Goal: Use online tool/utility: Utilize a website feature to perform a specific function

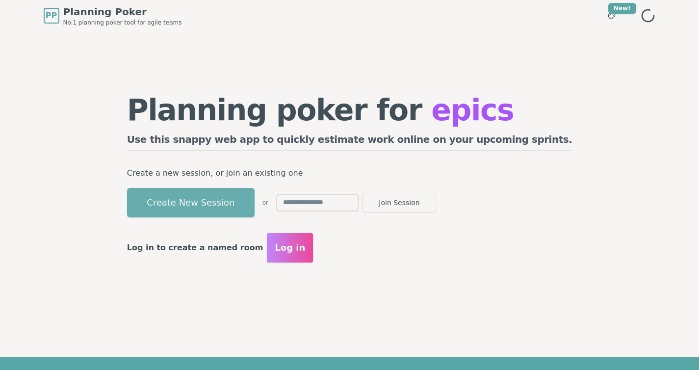
click at [236, 198] on button "Create New Session" at bounding box center [191, 202] width 128 height 29
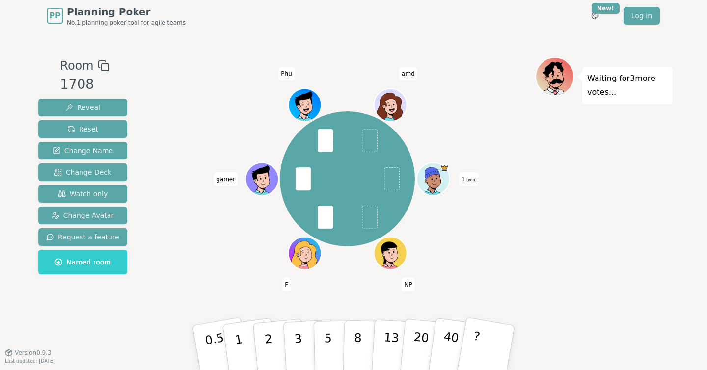
click at [325, 291] on div "1 (you) NP F gamer Phu amd" at bounding box center [346, 192] width 375 height 270
click at [239, 349] on p "1" at bounding box center [240, 348] width 15 height 53
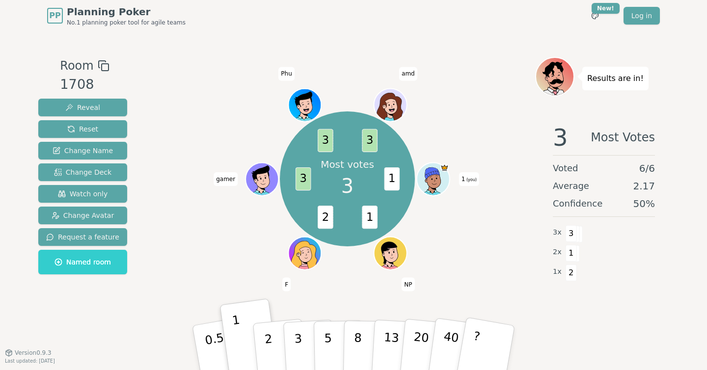
click at [477, 245] on div "Most votes 3 1 1 2 3 3 3 1 (you) NP F gamer Phu amd" at bounding box center [346, 179] width 375 height 209
click at [343, 293] on div "Most votes 3 1 1 2 3 3 3 1 (you) NP F gamer Phu amd" at bounding box center [346, 192] width 375 height 270
click at [503, 65] on div at bounding box center [346, 66] width 375 height 18
click at [334, 59] on div at bounding box center [346, 66] width 375 height 18
click at [352, 43] on div "Room 1708 Reveal Reset Change Name Change Deck Watch only Change Avatar Request…" at bounding box center [353, 191] width 638 height 321
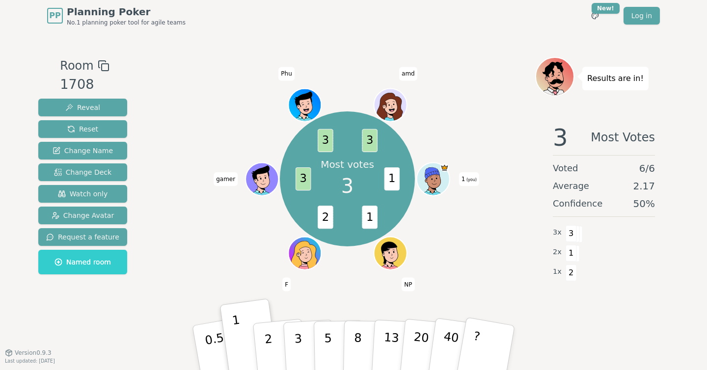
click at [178, 123] on div "Most votes 3 1 1 2 3 3 3 1 (you) NP F gamer Phu amd" at bounding box center [346, 179] width 375 height 209
click at [83, 123] on button "Reset" at bounding box center [82, 129] width 89 height 18
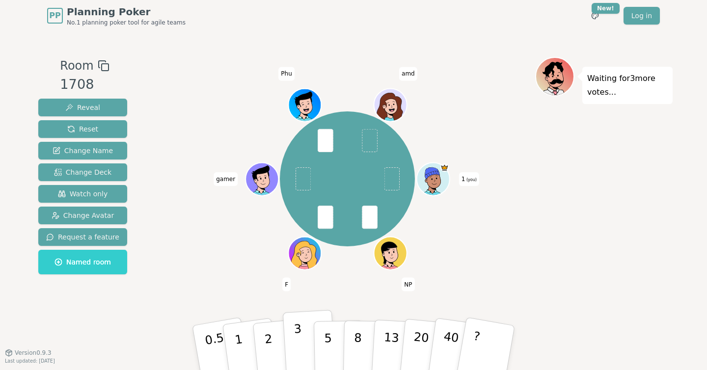
click at [292, 348] on button "3" at bounding box center [309, 348] width 53 height 77
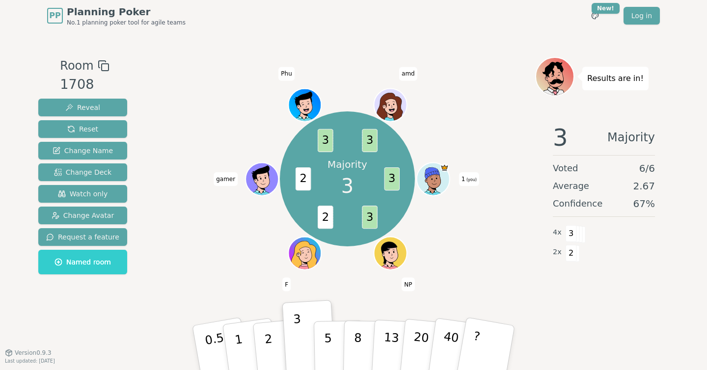
click at [463, 102] on div "Majority 3 3 3 2 2 3 3 1 (you) NP F gamer Phu amd" at bounding box center [346, 179] width 375 height 209
click at [423, 238] on div "Majority 3 3 3 2 2 3 3 1 (you) NP F gamer Phu amd" at bounding box center [346, 179] width 375 height 209
click at [101, 126] on button "Reset" at bounding box center [82, 129] width 89 height 18
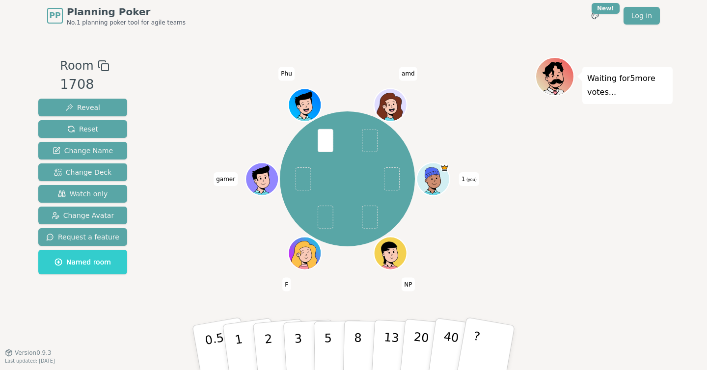
click at [526, 144] on div "1 (you) NP F gamer Phu amd" at bounding box center [346, 179] width 375 height 209
click at [329, 336] on p "5" at bounding box center [328, 347] width 8 height 53
click at [518, 266] on div "1 (you) NP F gamer Phu amd" at bounding box center [346, 179] width 375 height 209
click at [275, 340] on button "2" at bounding box center [280, 348] width 56 height 78
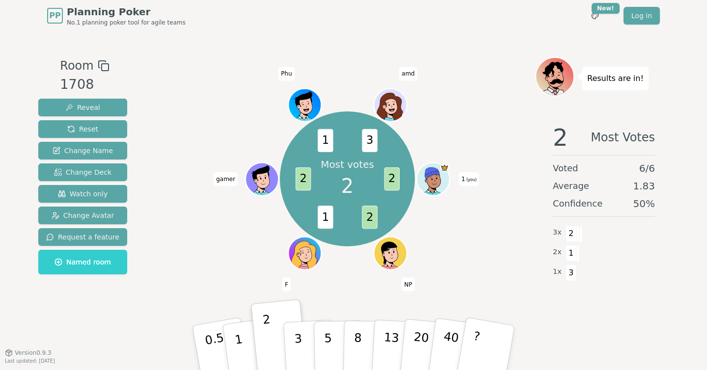
click at [193, 141] on div "Most votes 2 2 2 1 2 1 3 1 (you) NP F gamer Phu amd" at bounding box center [346, 179] width 375 height 209
click at [85, 130] on span "Reset" at bounding box center [82, 129] width 31 height 10
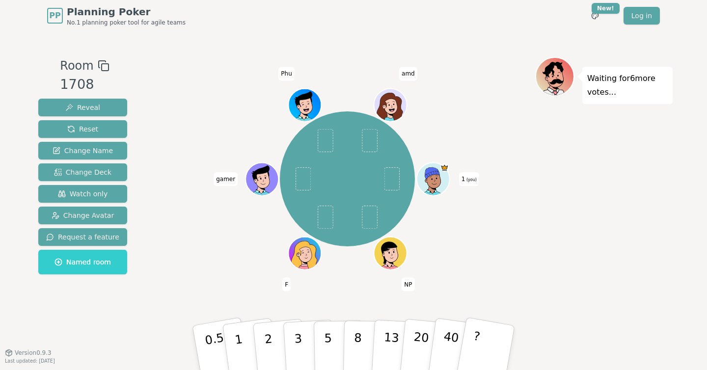
click at [437, 242] on div "1 (you) NP F gamer Phu amd" at bounding box center [346, 179] width 375 height 209
click at [238, 349] on p "1" at bounding box center [240, 348] width 15 height 53
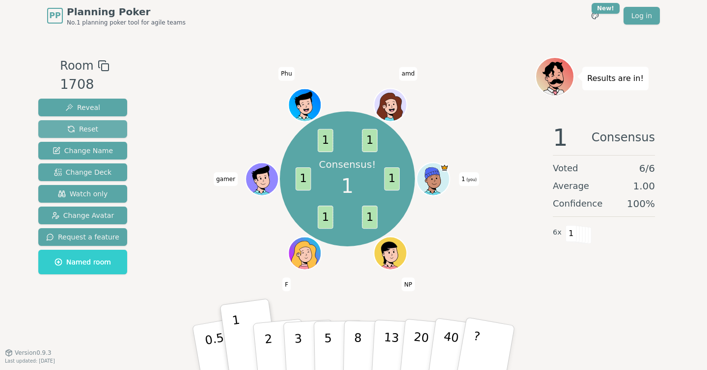
click at [76, 133] on span "Reset" at bounding box center [82, 129] width 31 height 10
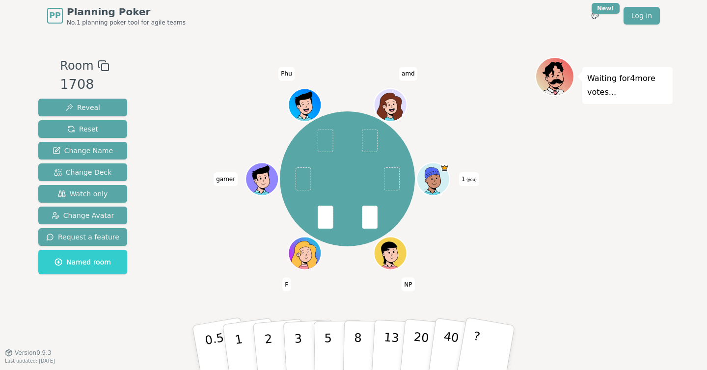
click at [193, 243] on div "1 (you) NP F gamer Phu amd" at bounding box center [346, 179] width 375 height 209
click at [241, 273] on div "1 (you) NP F gamer Phu amd" at bounding box center [346, 179] width 375 height 209
click at [239, 339] on p "1" at bounding box center [240, 348] width 15 height 53
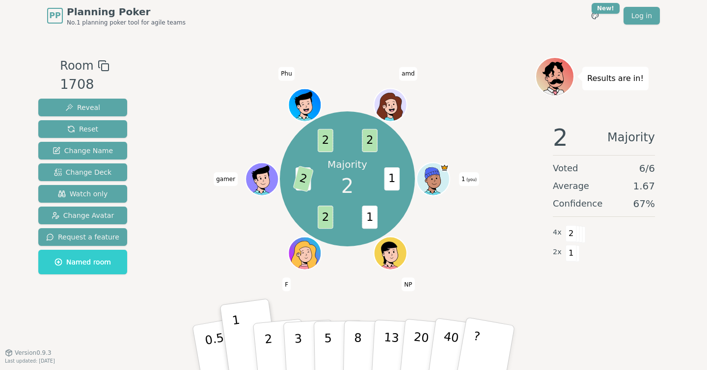
click at [169, 123] on div "Majority 2 1 1 2 1 2 2 2 1 (you) NP F gamer Phu amd" at bounding box center [346, 179] width 375 height 209
click at [163, 128] on div "Majority 2 1 1 2 1 2 2 2 1 (you) NP F gamer Phu amd" at bounding box center [346, 179] width 375 height 209
click at [98, 128] on button "Reset" at bounding box center [82, 129] width 89 height 18
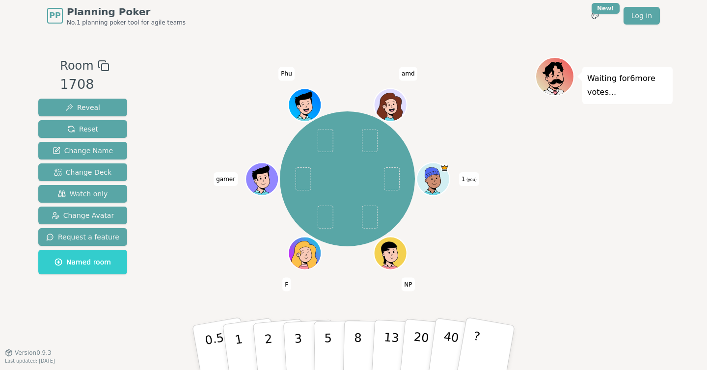
click at [250, 108] on div "1 (you) NP F gamer Phu amd" at bounding box center [346, 179] width 375 height 209
click at [550, 165] on div "Waiting for 6 more votes..." at bounding box center [603, 192] width 137 height 270
click at [586, 142] on div "Waiting for 5 more votes..." at bounding box center [603, 192] width 137 height 270
click at [257, 333] on button "2" at bounding box center [280, 348] width 56 height 78
